Goal: Information Seeking & Learning: Learn about a topic

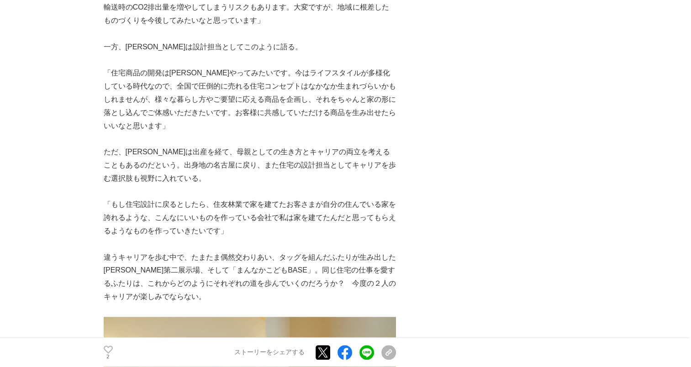
scroll to position [4110, 0]
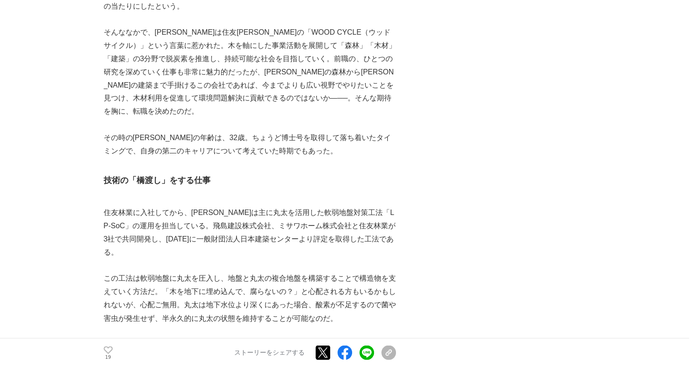
scroll to position [1598, 0]
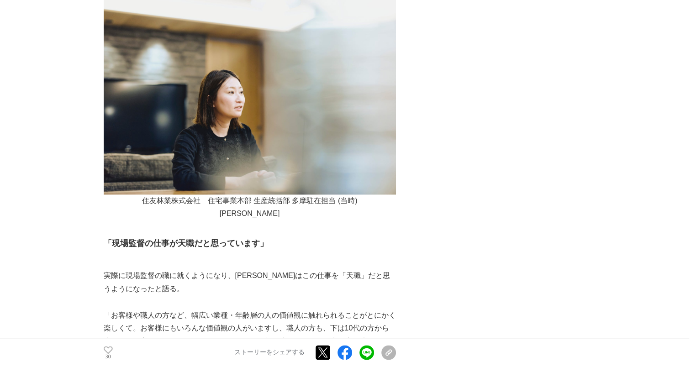
scroll to position [1050, 0]
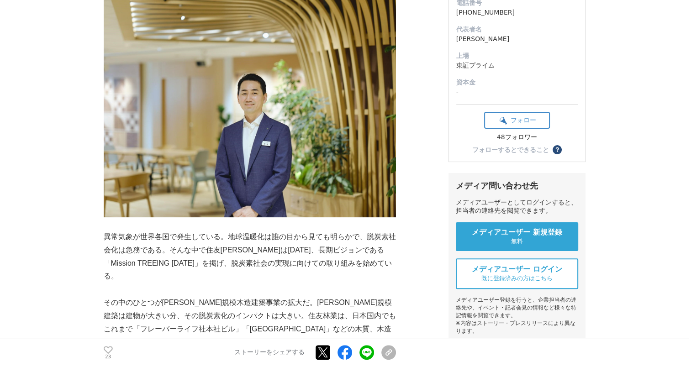
scroll to position [183, 0]
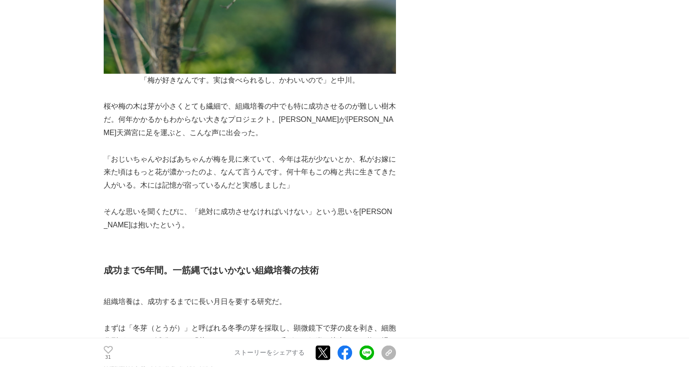
scroll to position [2009, 0]
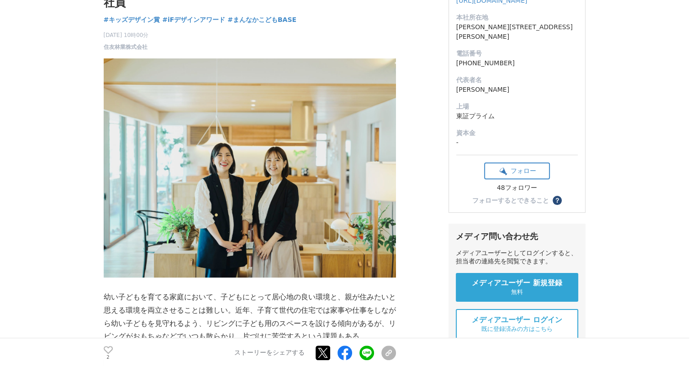
scroll to position [274, 0]
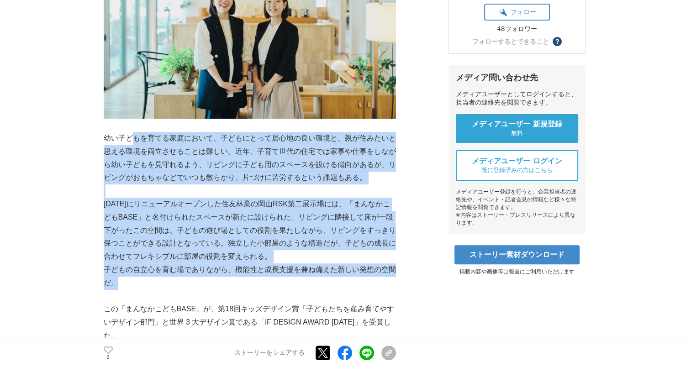
drag, startPoint x: 131, startPoint y: 143, endPoint x: 329, endPoint y: 287, distance: 245.1
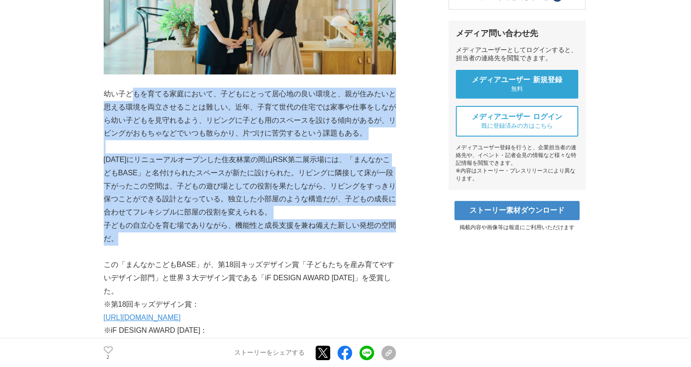
scroll to position [457, 0]
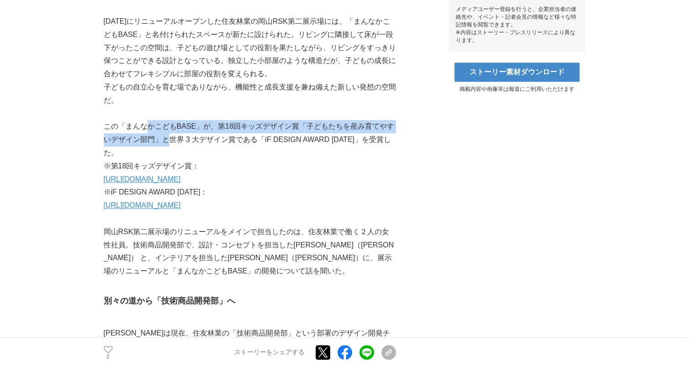
drag, startPoint x: 146, startPoint y: 132, endPoint x: 177, endPoint y: 137, distance: 31.4
click at [174, 136] on p "この「まんなかこどもBASE」が、第18回キッズデザイン賞「子どもたちを産み育てやすいデザイン部門」と世界 3 大デザイン賞である「iF DESIGN AWA…" at bounding box center [250, 139] width 292 height 39
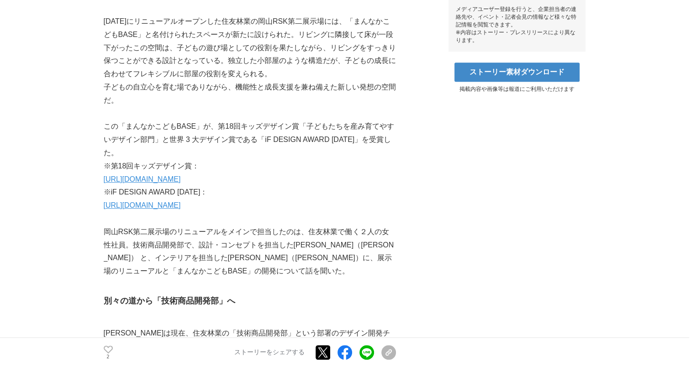
drag, startPoint x: 177, startPoint y: 137, endPoint x: 182, endPoint y: 232, distance: 95.6
click at [182, 232] on p "岡山RSK第二展示場のリニューアルをメインで担当したのは、住友林業で働く２人の女性社員。技術商品開発部で、設計・コンセプトを担当した[PERSON_NAME]…" at bounding box center [250, 252] width 292 height 53
